Goal: Information Seeking & Learning: Learn about a topic

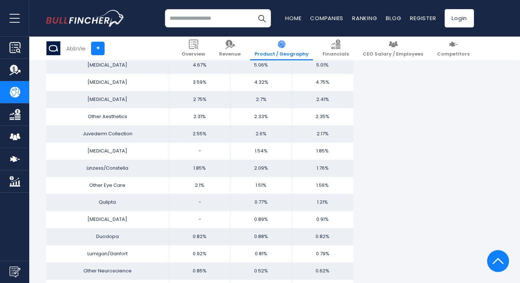
scroll to position [622, 0]
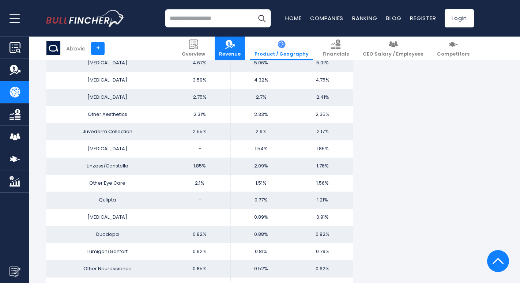
click at [241, 54] on span "Revenue" at bounding box center [230, 54] width 22 height 6
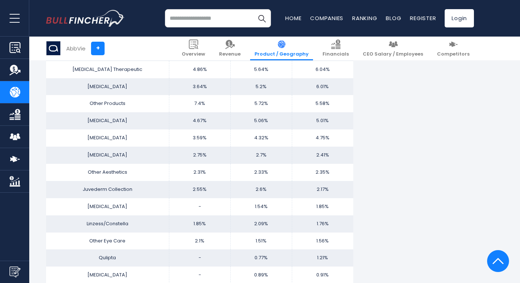
scroll to position [475, 0]
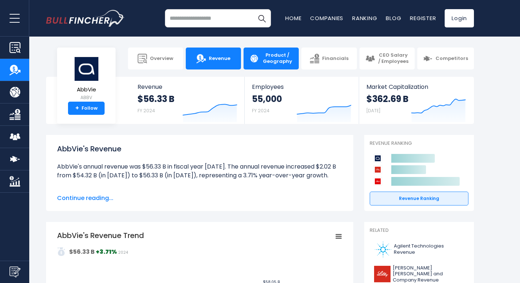
click at [286, 66] on link "Product / Geography" at bounding box center [271, 59] width 55 height 22
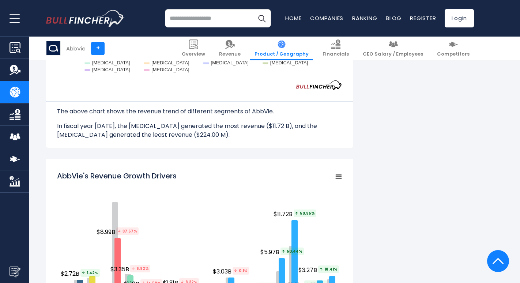
scroll to position [1024, 0]
